Goal: Task Accomplishment & Management: Use online tool/utility

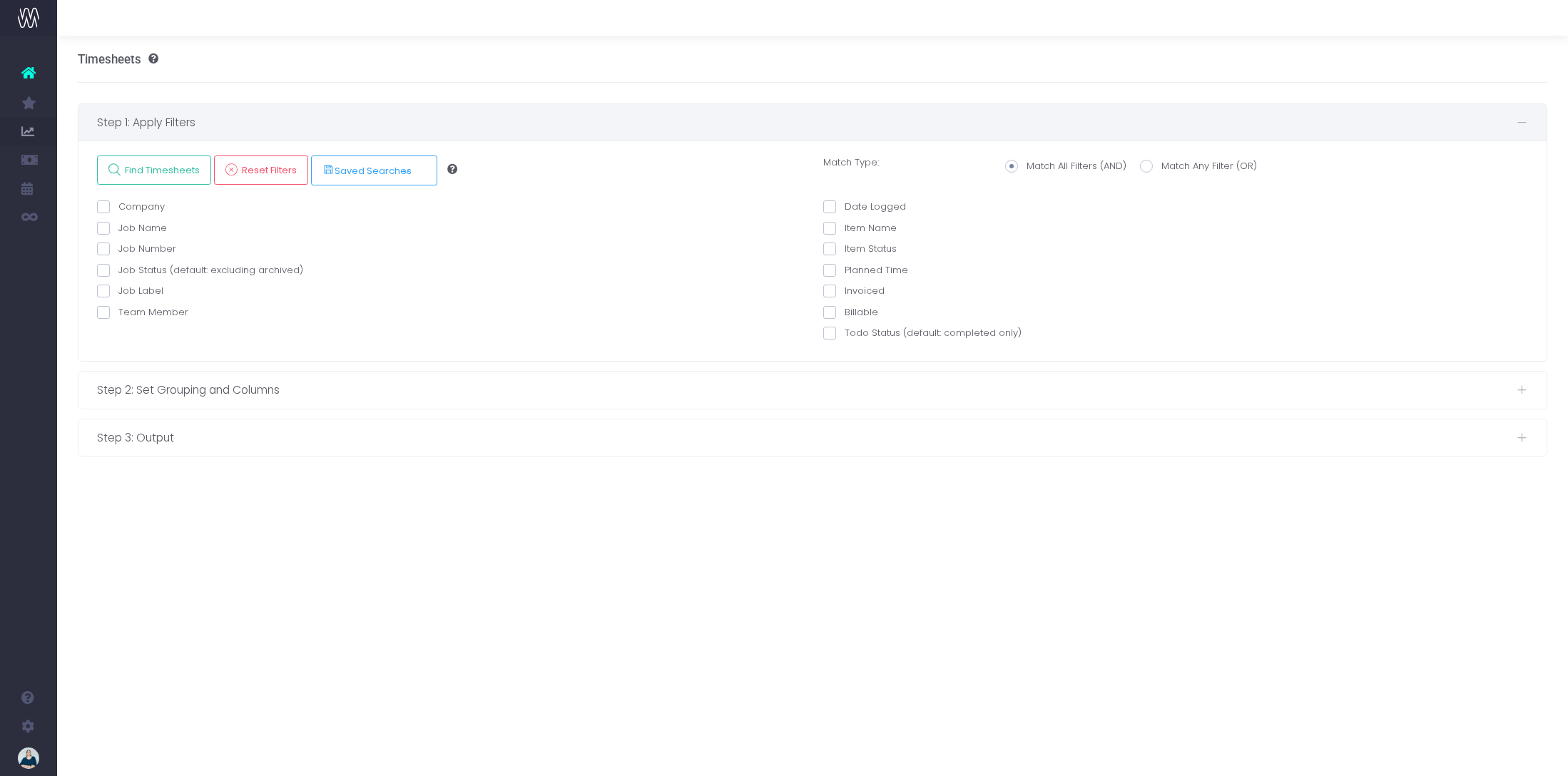
click at [102, 310] on span at bounding box center [103, 313] width 13 height 13
click at [118, 310] on input "Team Member" at bounding box center [122, 310] width 9 height 9
checkbox input "true"
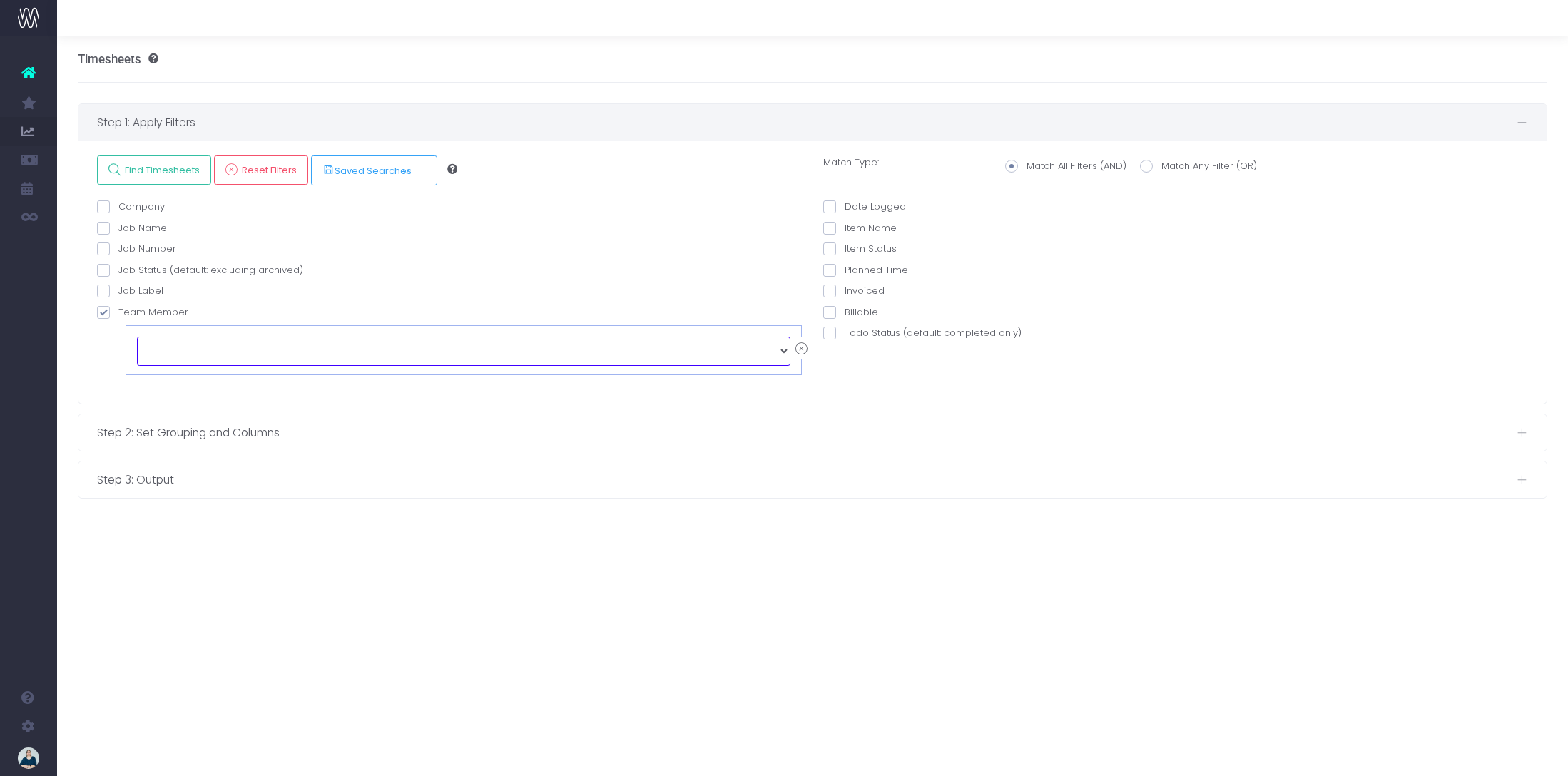
click at [321, 341] on select "echo " "; [PERSON_NAME] [PERSON_NAME] [PERSON_NAME] [PERSON_NAME] [PERSON_NAME]…" at bounding box center [463, 351] width 653 height 29
select select "129126"
click at [830, 208] on span at bounding box center [830, 207] width 13 height 13
click at [845, 208] on input "Date Logged" at bounding box center [849, 204] width 9 height 9
checkbox input "true"
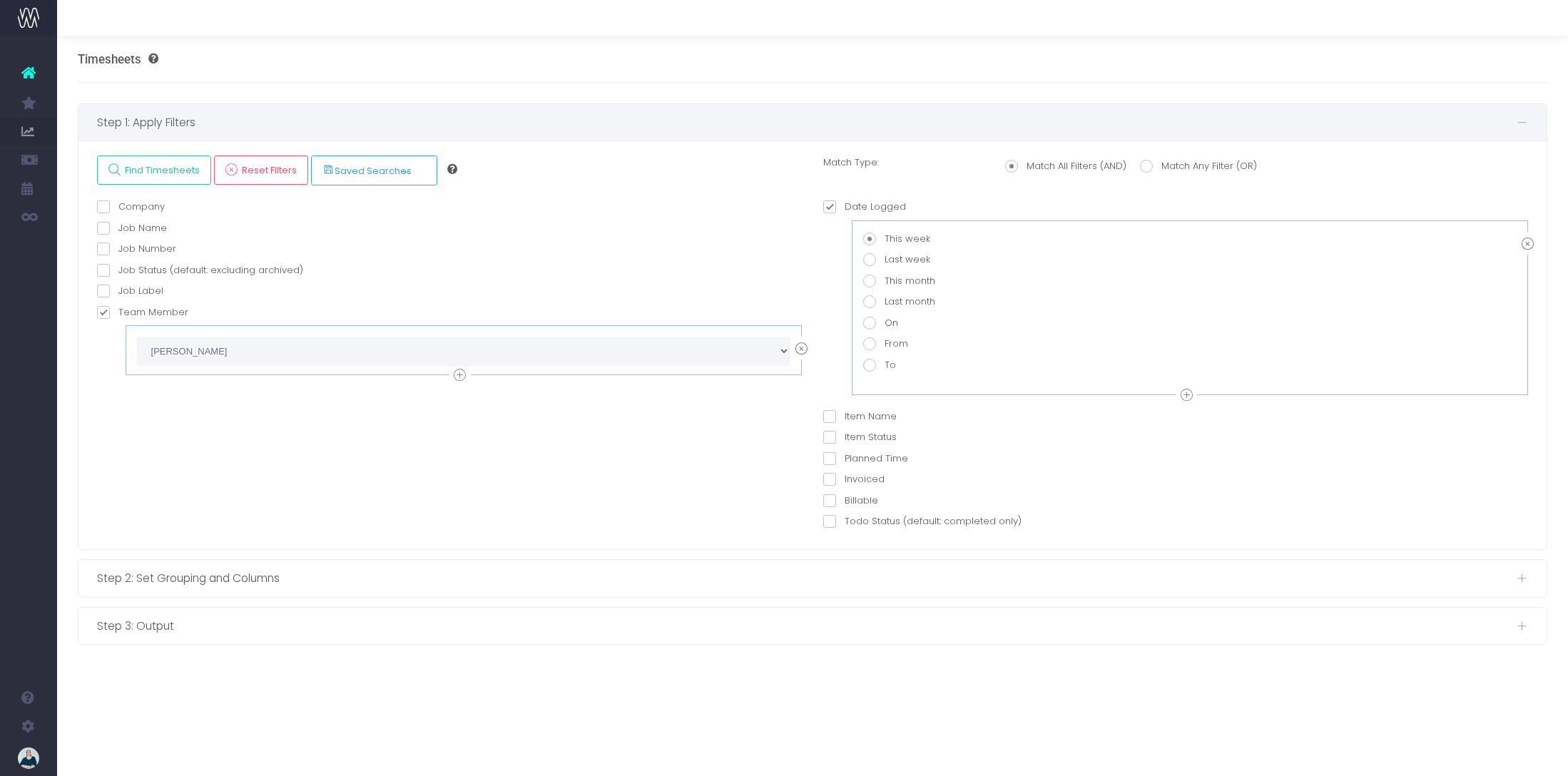
click at [870, 343] on span at bounding box center [869, 344] width 13 height 13
click at [884, 343] on input "From" at bounding box center [888, 341] width 9 height 9
radio input "true"
click at [917, 379] on input "text" at bounding box center [968, 372] width 189 height 29
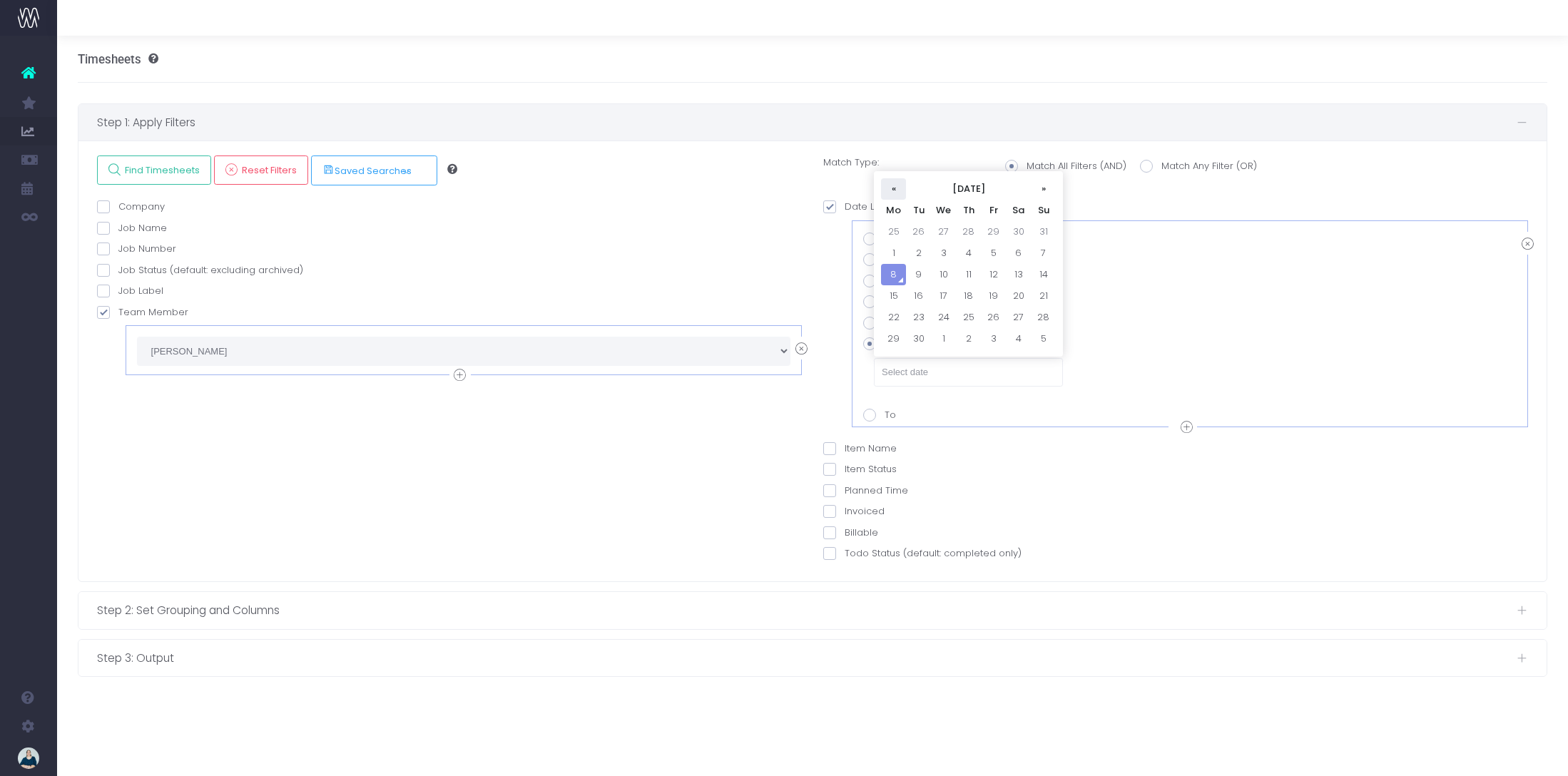
click at [897, 192] on th "«" at bounding box center [893, 189] width 25 height 21
click at [890, 300] on td "18" at bounding box center [893, 296] width 25 height 21
type input "[DATE]"
click at [1191, 428] on icon at bounding box center [1187, 428] width 12 height 18
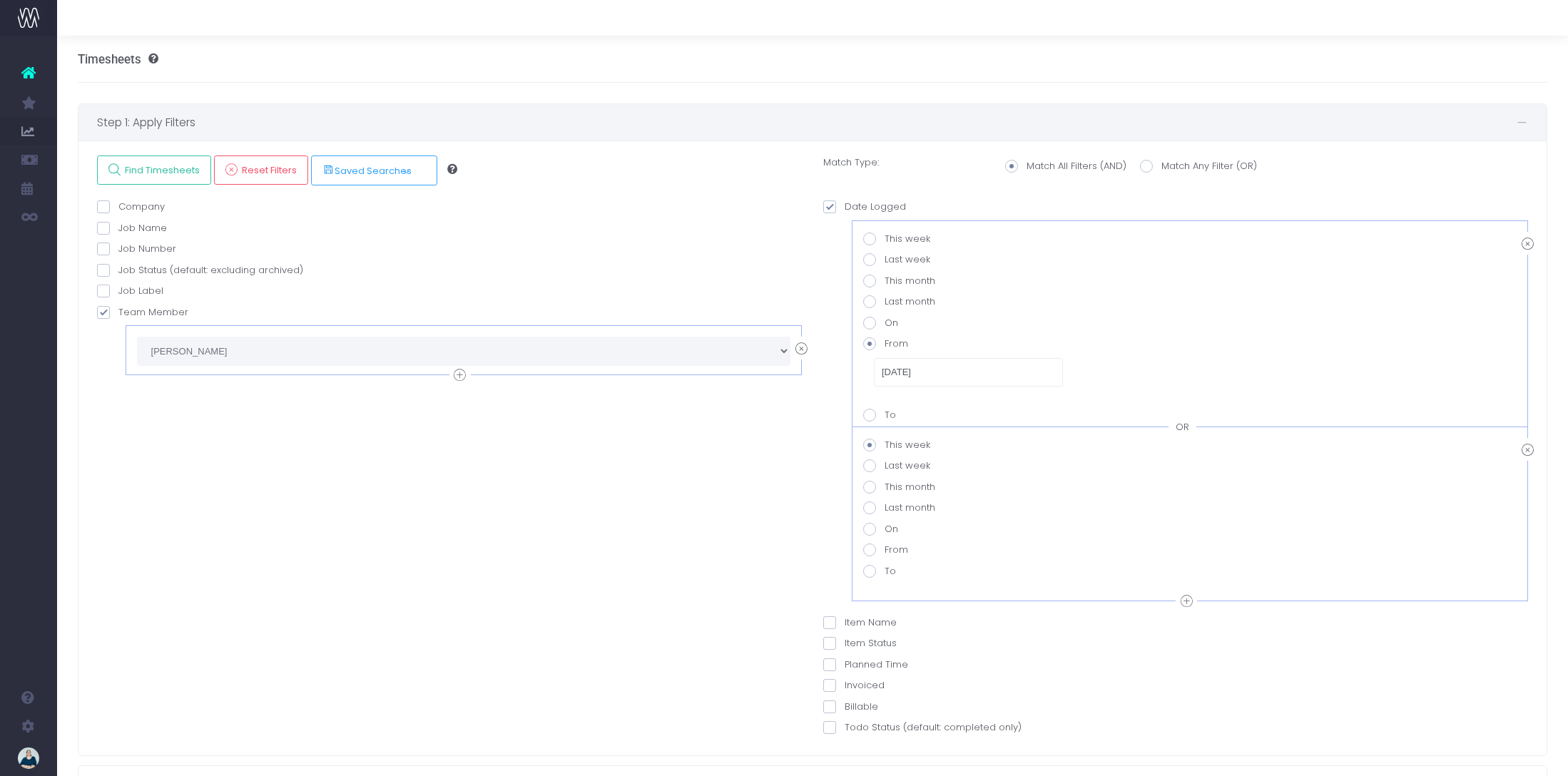
click at [866, 572] on span at bounding box center [869, 571] width 13 height 13
click at [884, 572] on value-datepicker-item-2-6 "To" at bounding box center [888, 568] width 9 height 9
radio value-datepicker-item-2-6 "true"
click at [922, 595] on input "text" at bounding box center [968, 599] width 189 height 29
click at [1040, 461] on td "31" at bounding box center [1043, 459] width 25 height 21
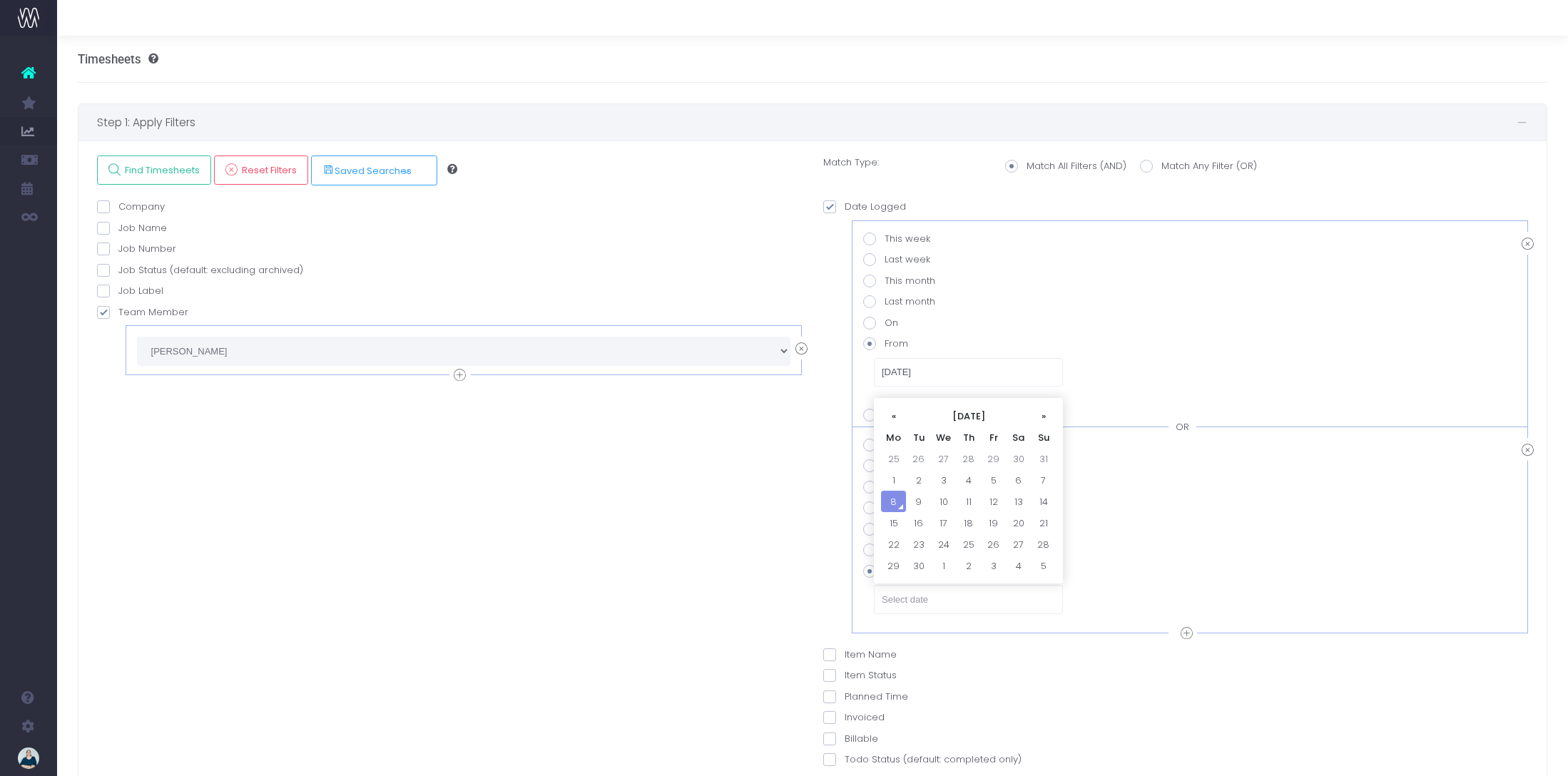
type input "[DATE]"
click at [1187, 428] on div "OR" at bounding box center [1182, 427] width 28 height 14
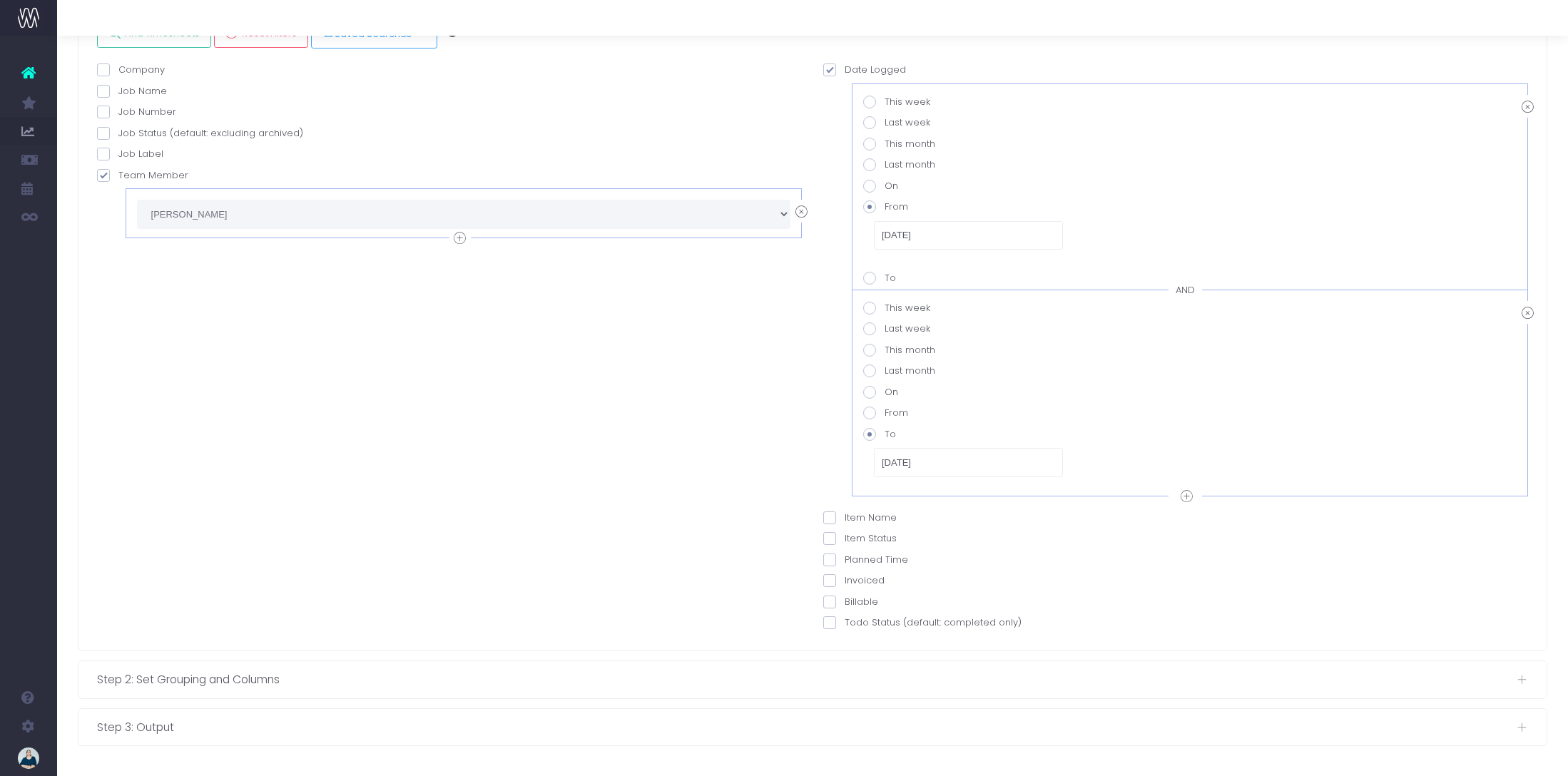
scroll to position [39, 0]
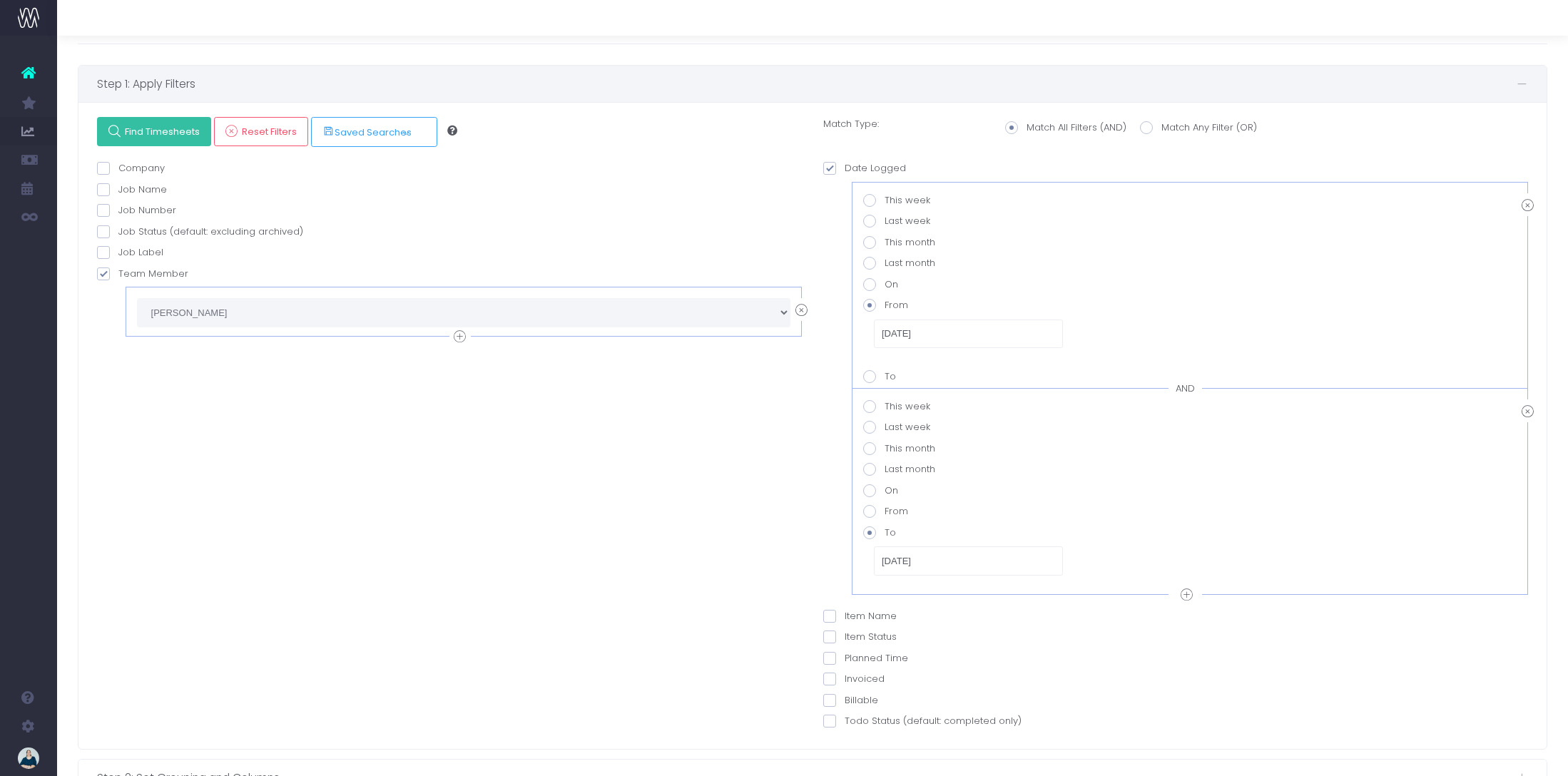
click at [169, 137] on span "Find Timesheets" at bounding box center [160, 131] width 80 height 12
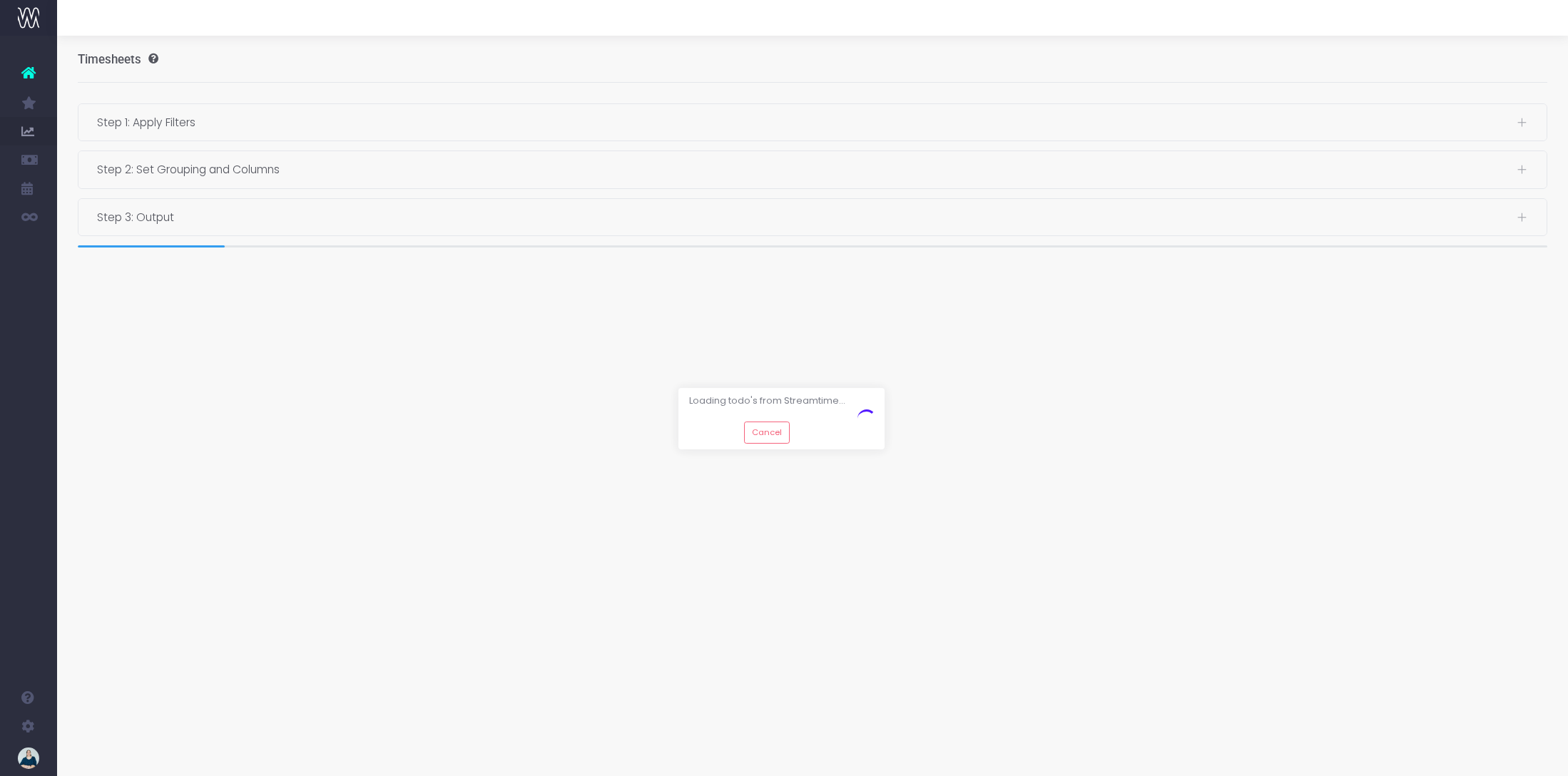
scroll to position [0, 0]
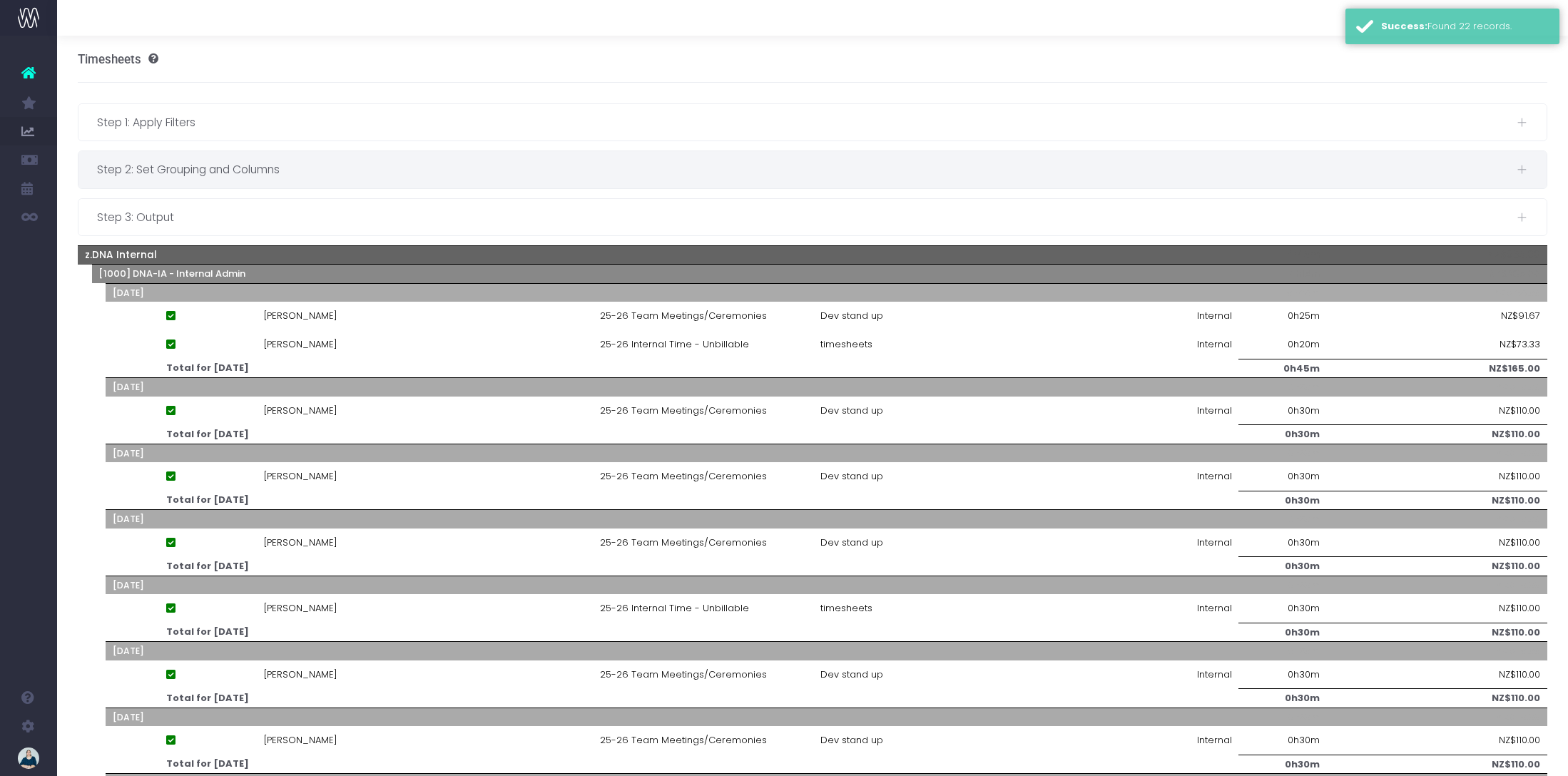
click at [362, 176] on span "Step 2: Set Grouping and Columns" at bounding box center [806, 169] width 1419 height 18
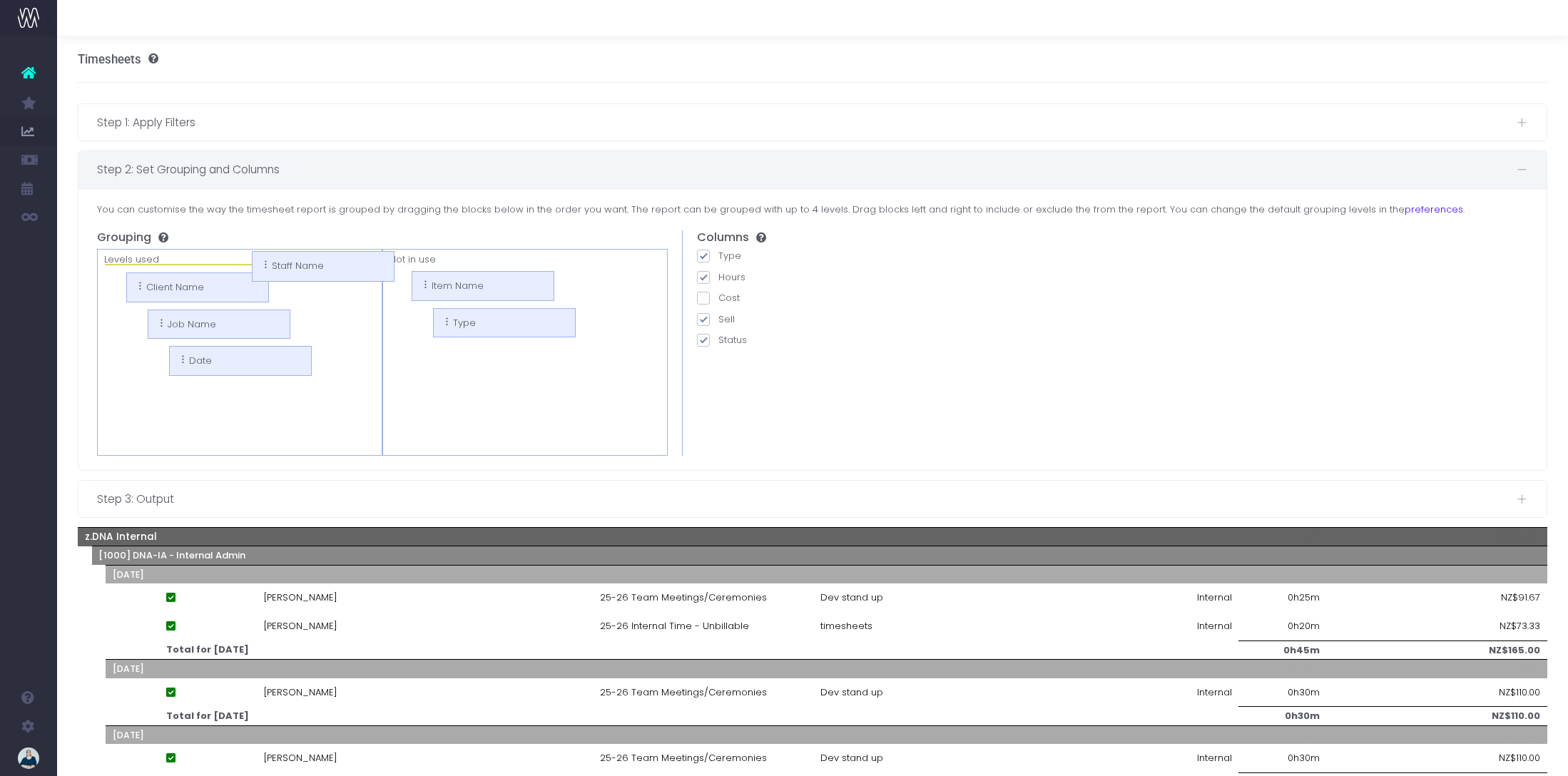
drag, startPoint x: 413, startPoint y: 282, endPoint x: 268, endPoint y: 263, distance: 146.2
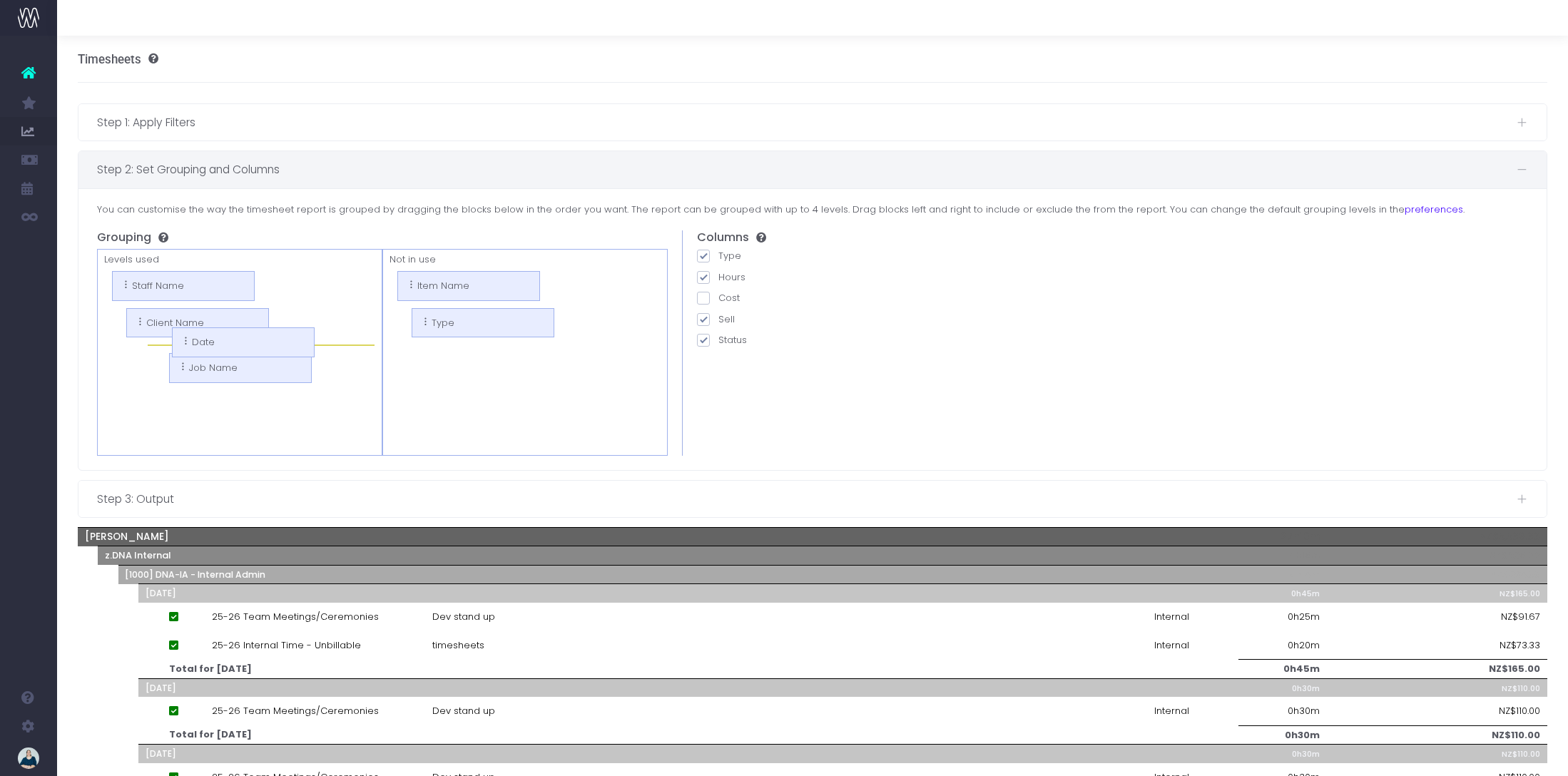
drag, startPoint x: 182, startPoint y: 399, endPoint x: 164, endPoint y: 343, distance: 58.8
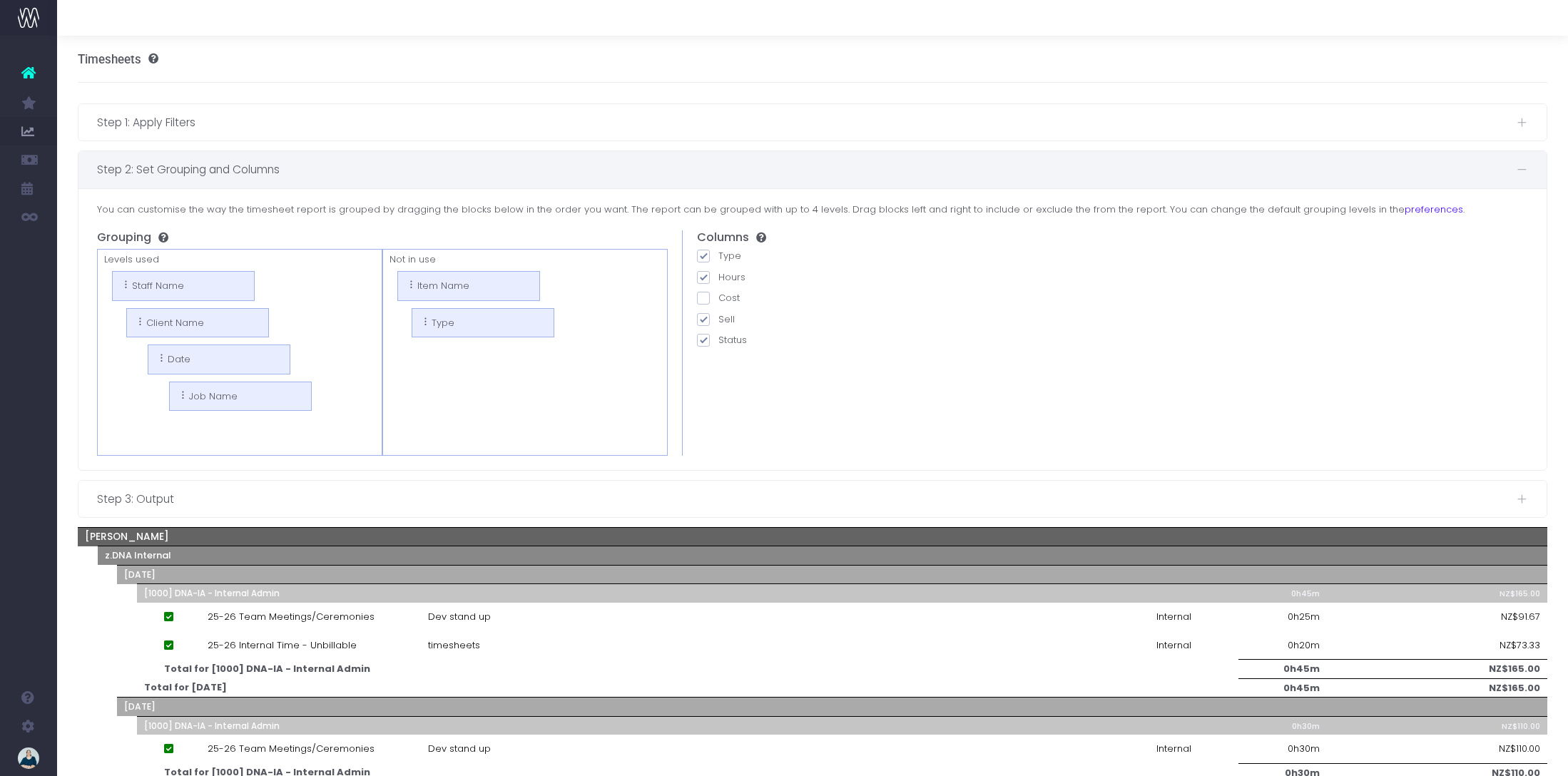
click at [703, 322] on span at bounding box center [703, 319] width 13 height 13
click at [718, 322] on input "Sell" at bounding box center [722, 316] width 9 height 9
checkbox input "false"
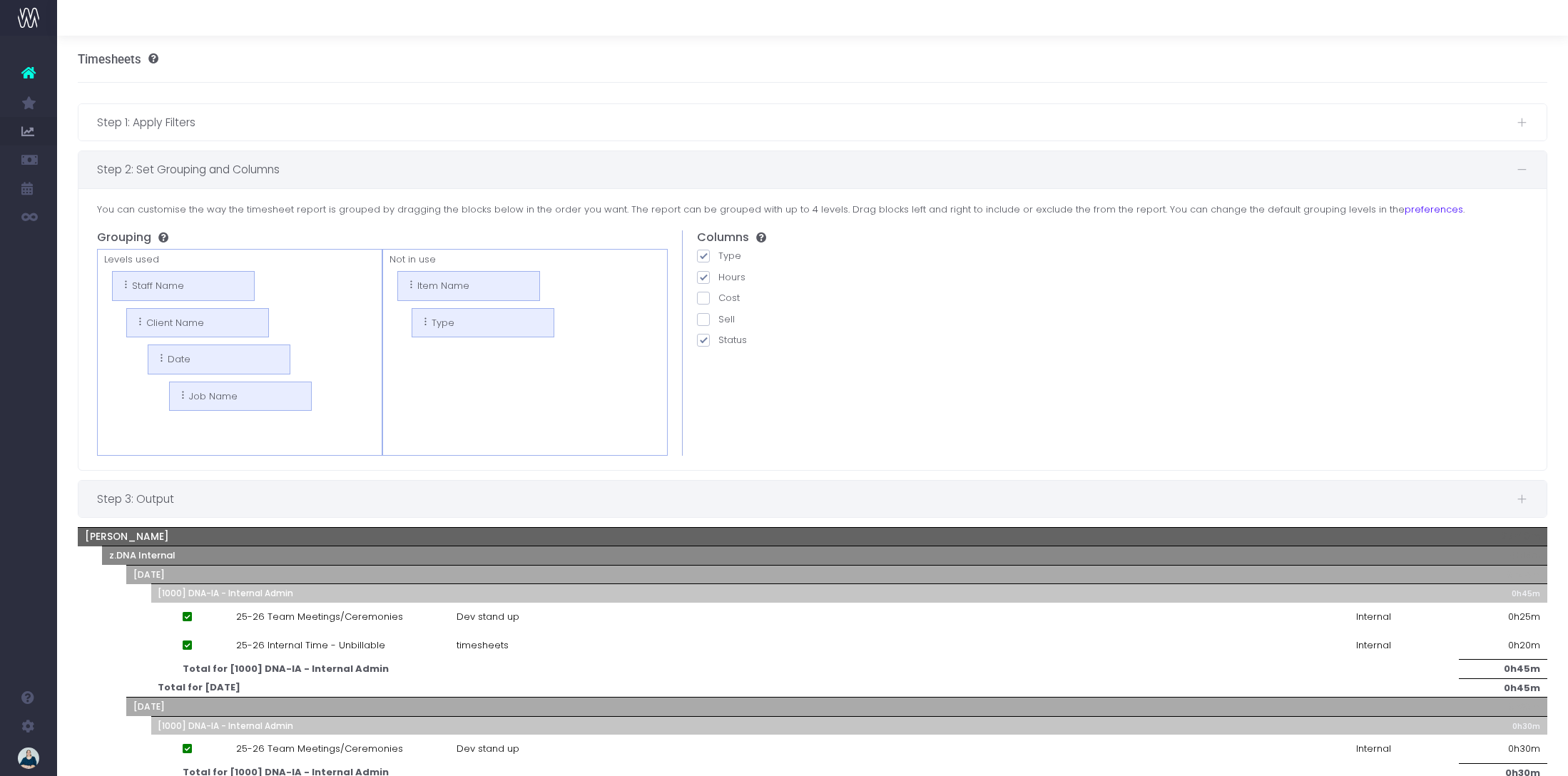
click at [359, 506] on span "Step 3: Output" at bounding box center [806, 499] width 1419 height 18
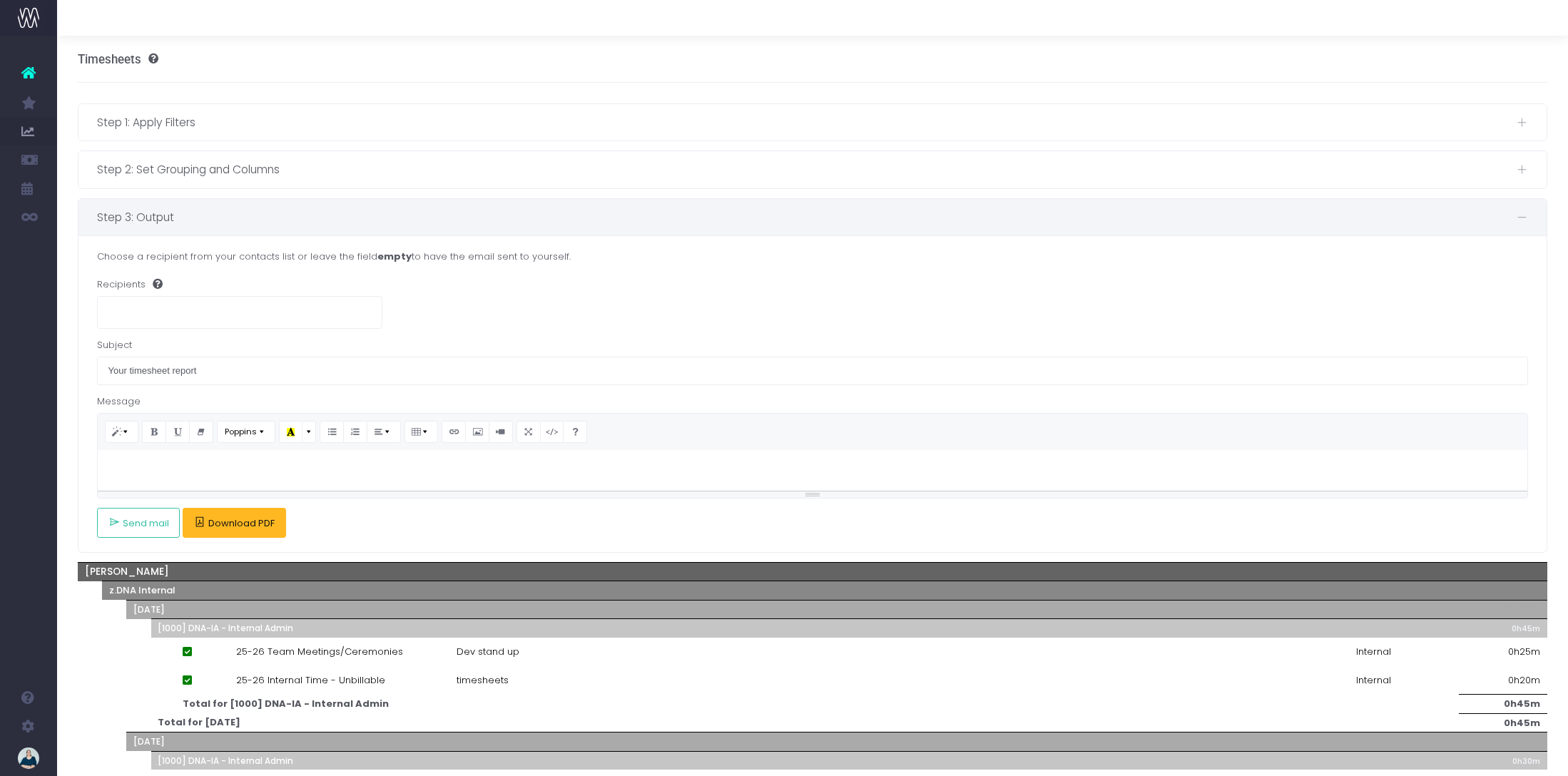
click at [225, 521] on span "Download PDF" at bounding box center [241, 523] width 66 height 12
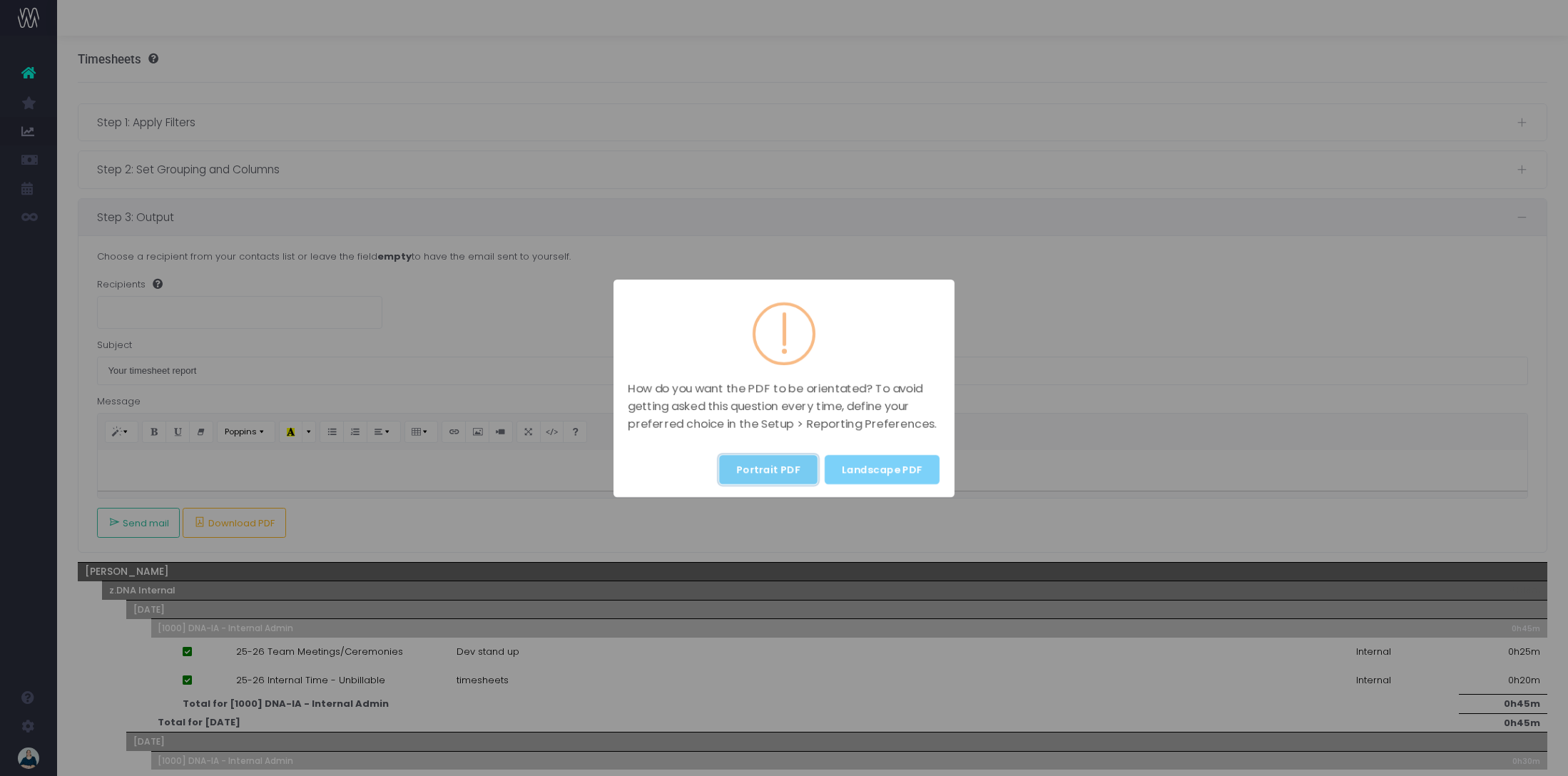
click at [760, 469] on button "Portrait PDF" at bounding box center [768, 469] width 98 height 29
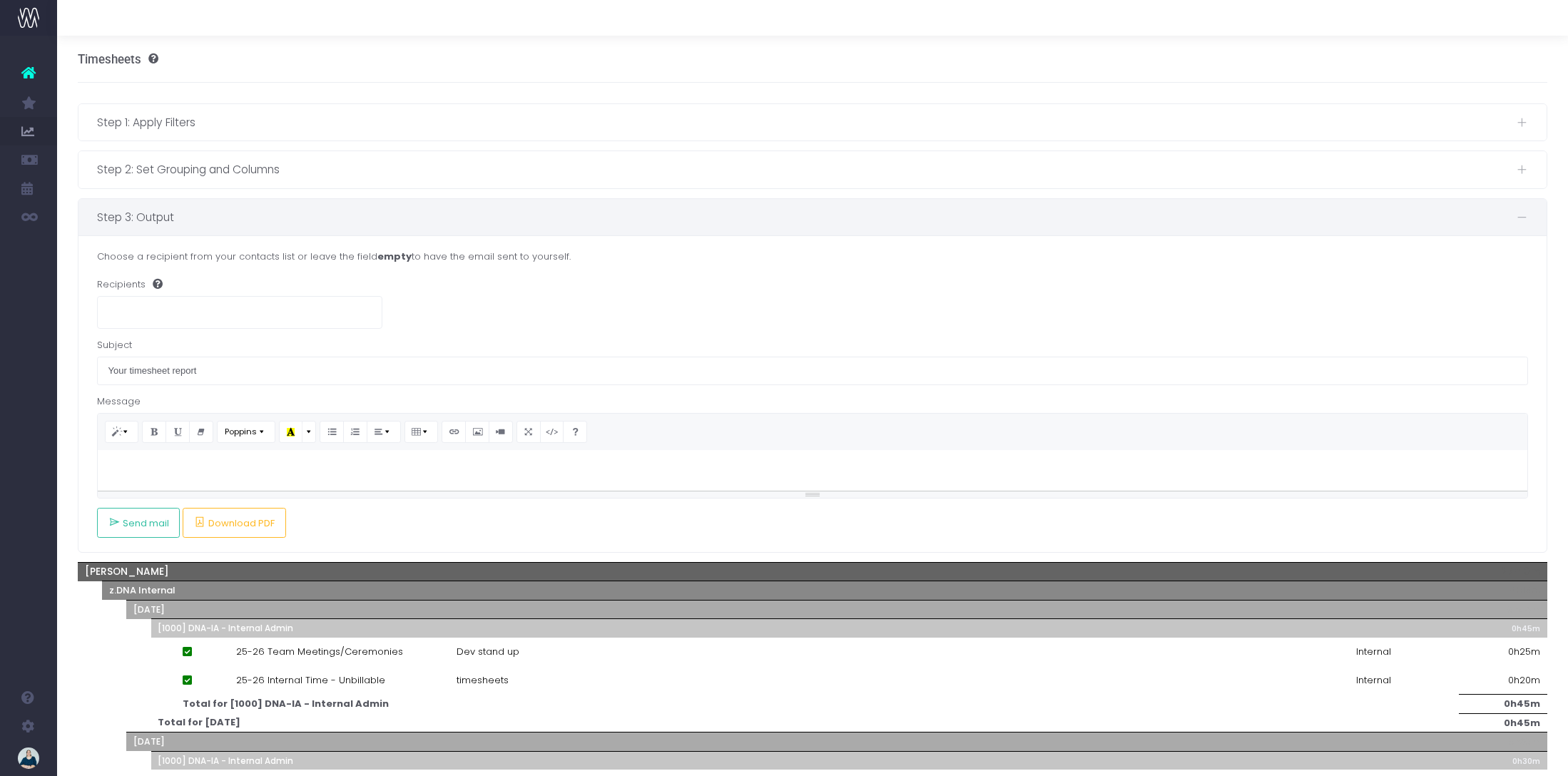
click at [41, 73] on link at bounding box center [28, 73] width 57 height 31
